Goal: Ask a question

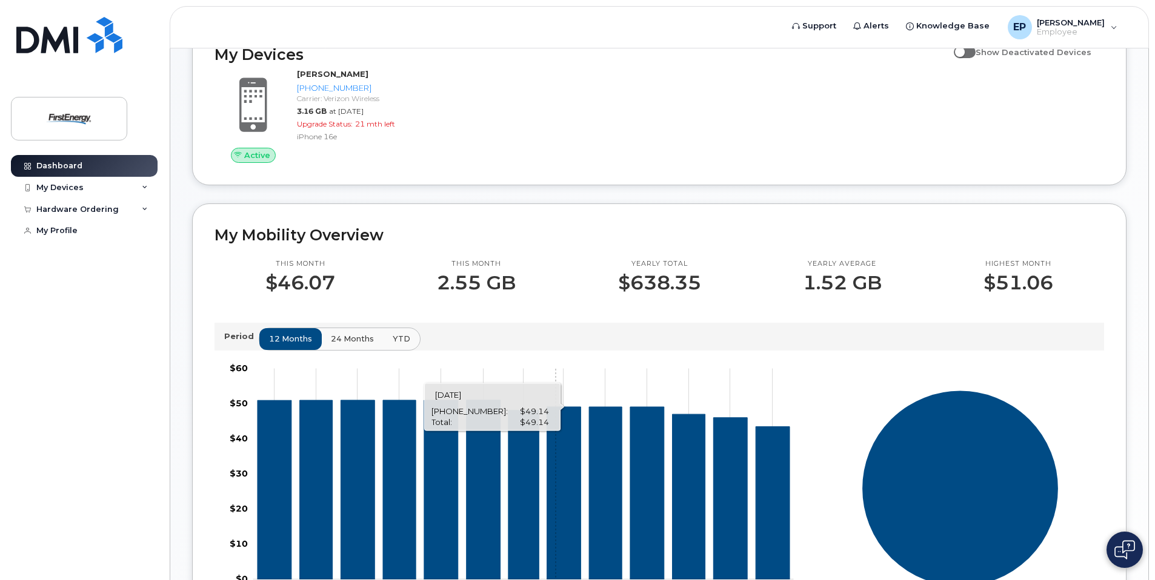
scroll to position [197, 0]
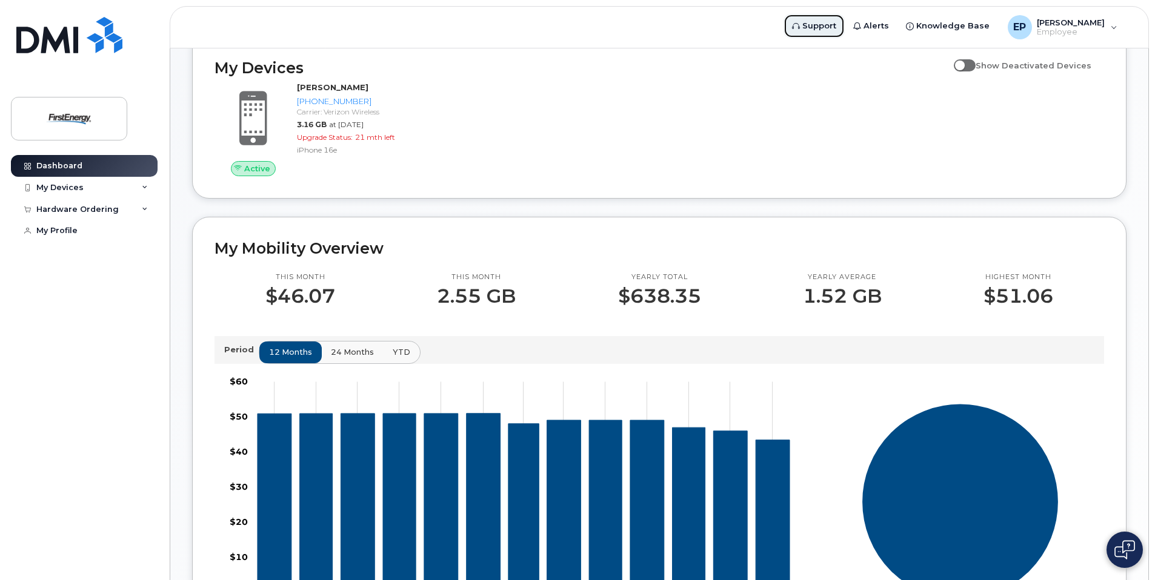
click at [836, 27] on span "Support" at bounding box center [819, 26] width 34 height 12
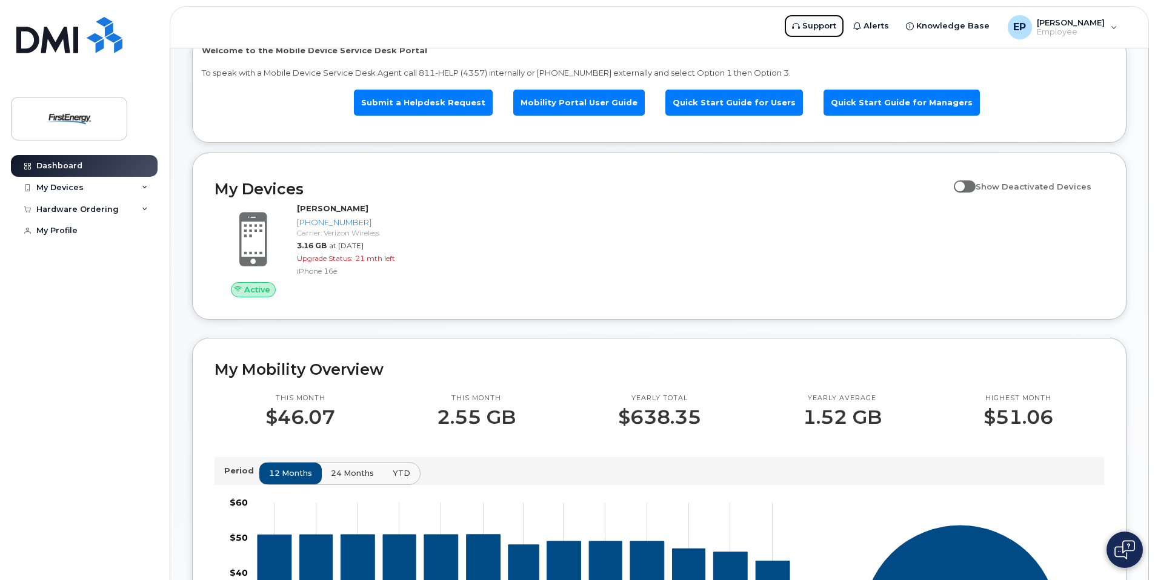
scroll to position [15, 0]
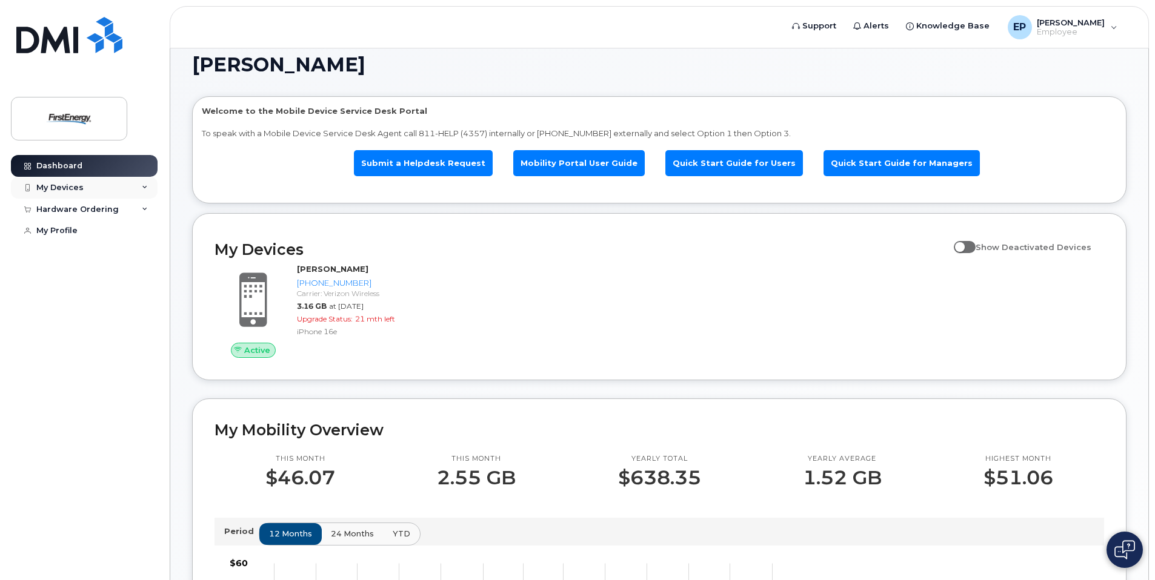
click at [96, 188] on div "My Devices" at bounding box center [84, 188] width 147 height 22
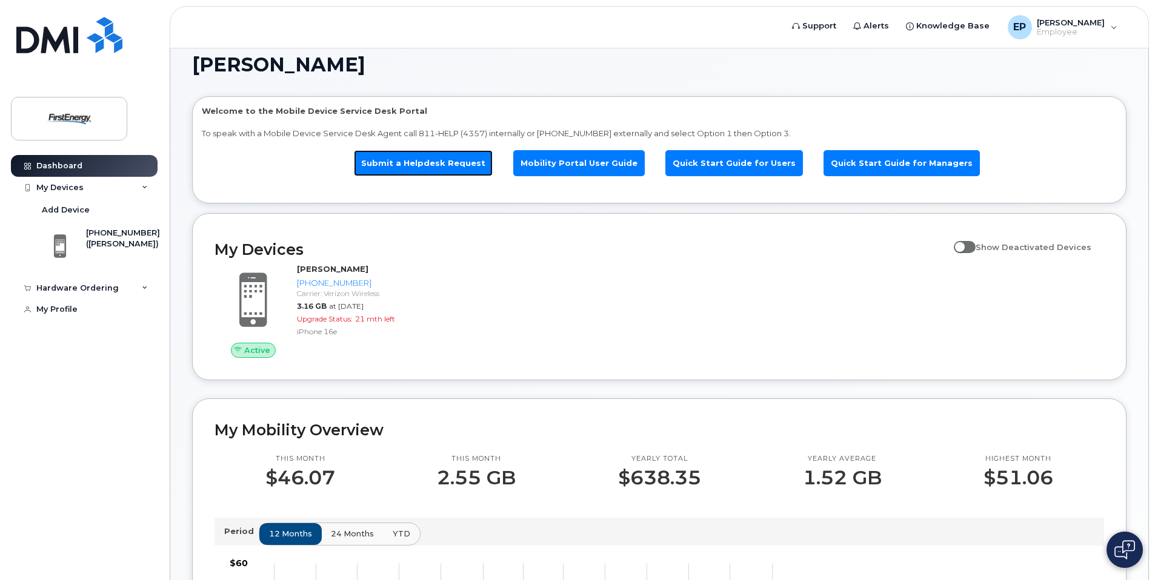
click at [425, 161] on link "Submit a Helpdesk Request" at bounding box center [423, 163] width 139 height 26
